Goal: Navigation & Orientation: Find specific page/section

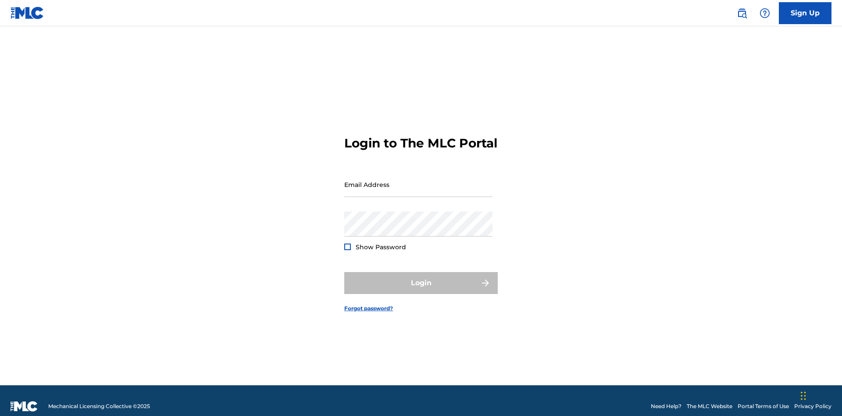
scroll to position [11, 0]
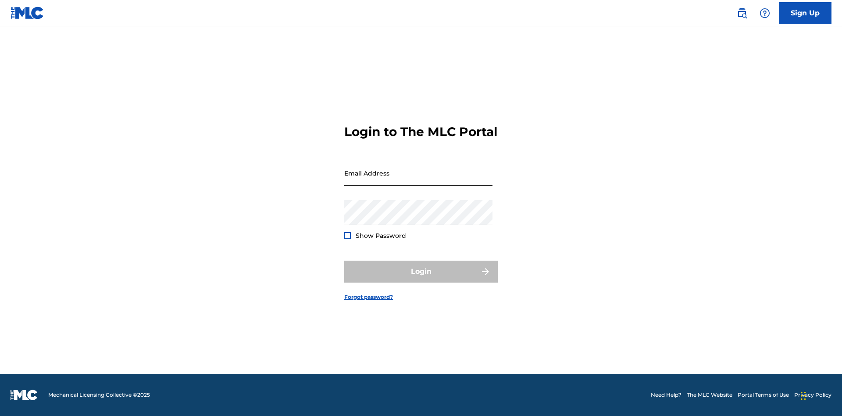
click at [418, 180] on input "Email Address" at bounding box center [418, 172] width 148 height 25
type input "[PERSON_NAME][EMAIL_ADDRESS][DOMAIN_NAME]"
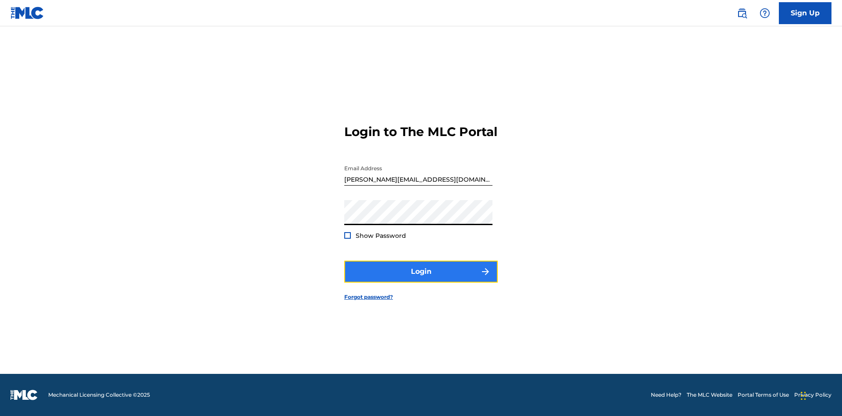
click at [421, 279] on button "Login" at bounding box center [420, 271] width 153 height 22
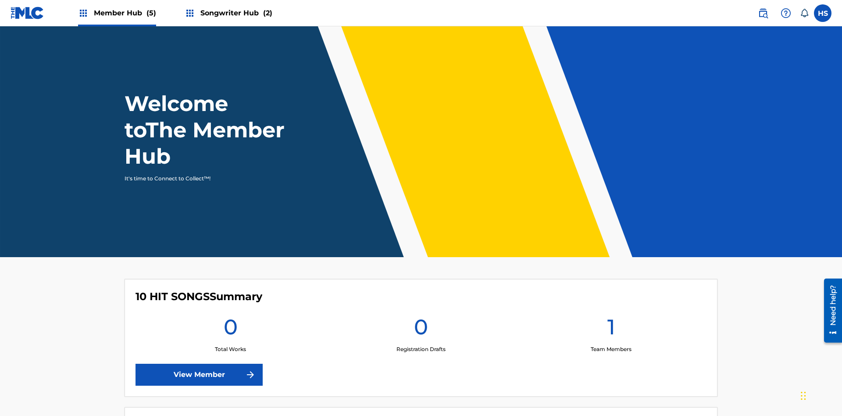
click at [116, 13] on span "Member Hub (5)" at bounding box center [125, 13] width 62 height 10
